Goal: Find specific page/section: Find specific page/section

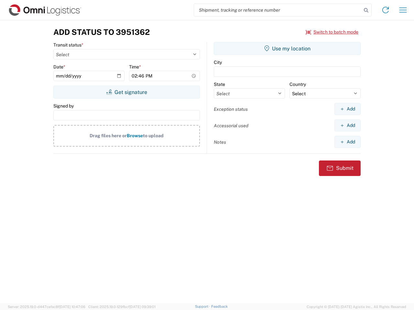
click at [277, 10] on input "search" at bounding box center [277, 10] width 167 height 12
click at [366, 10] on icon at bounding box center [365, 10] width 9 height 9
click at [385, 10] on icon at bounding box center [385, 10] width 10 height 10
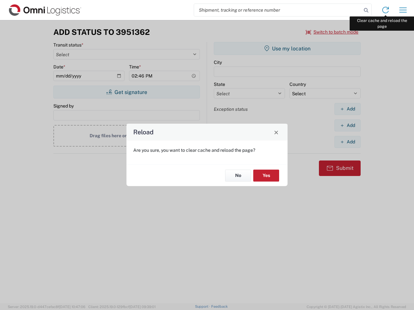
click at [403, 10] on div "Reload Are you sure, you want to clear cache and reload the page? No Yes" at bounding box center [207, 155] width 414 height 310
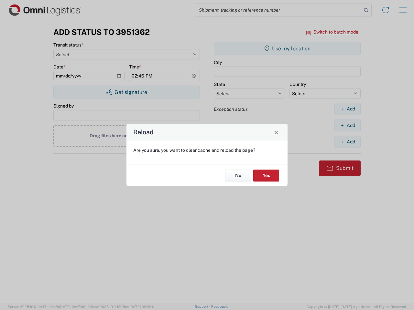
click at [332, 32] on div "Reload Are you sure, you want to clear cache and reload the page? No Yes" at bounding box center [207, 155] width 414 height 310
click at [126, 92] on div "Reload Are you sure, you want to clear cache and reload the page? No Yes" at bounding box center [207, 155] width 414 height 310
click at [287, 48] on div "Reload Are you sure, you want to clear cache and reload the page? No Yes" at bounding box center [207, 155] width 414 height 310
click at [347, 109] on div "Reload Are you sure, you want to clear cache and reload the page? No Yes" at bounding box center [207, 155] width 414 height 310
click at [347, 125] on div "Reload Are you sure, you want to clear cache and reload the page? No Yes" at bounding box center [207, 155] width 414 height 310
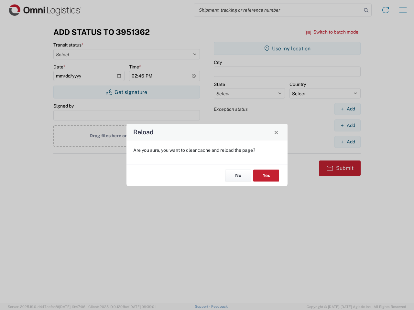
click at [347, 142] on div "Reload Are you sure, you want to clear cache and reload the page? No Yes" at bounding box center [207, 155] width 414 height 310
